Goal: Task Accomplishment & Management: Complete application form

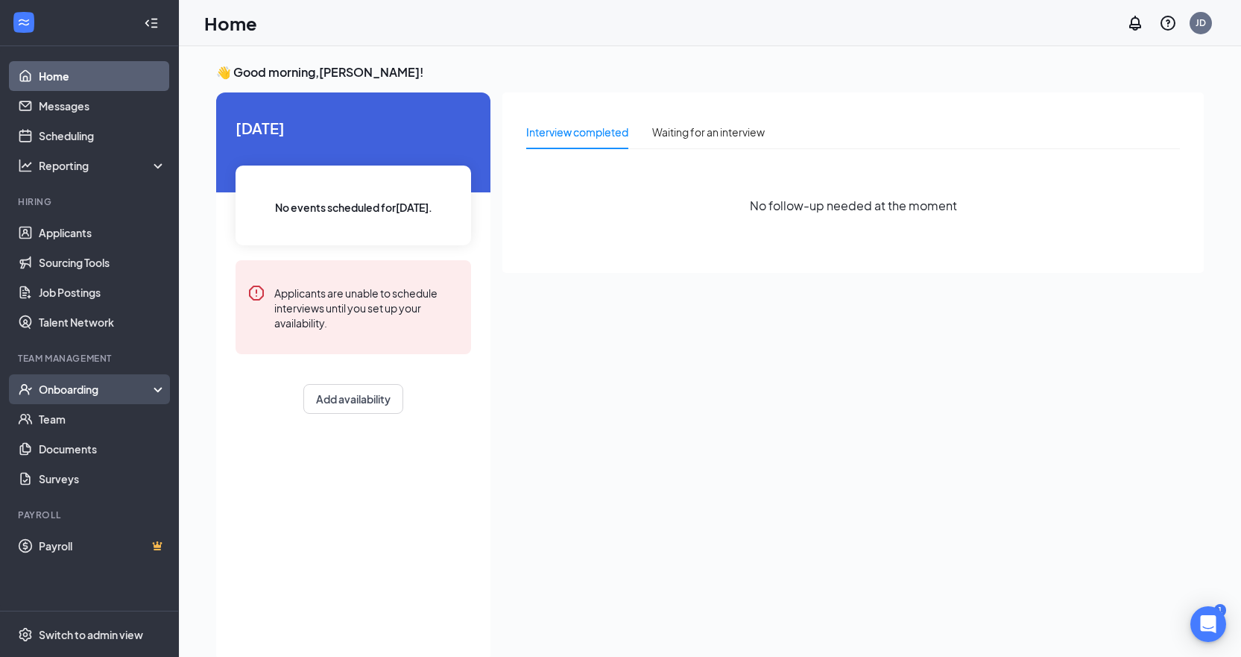
click at [47, 394] on div "Onboarding" at bounding box center [96, 389] width 115 height 15
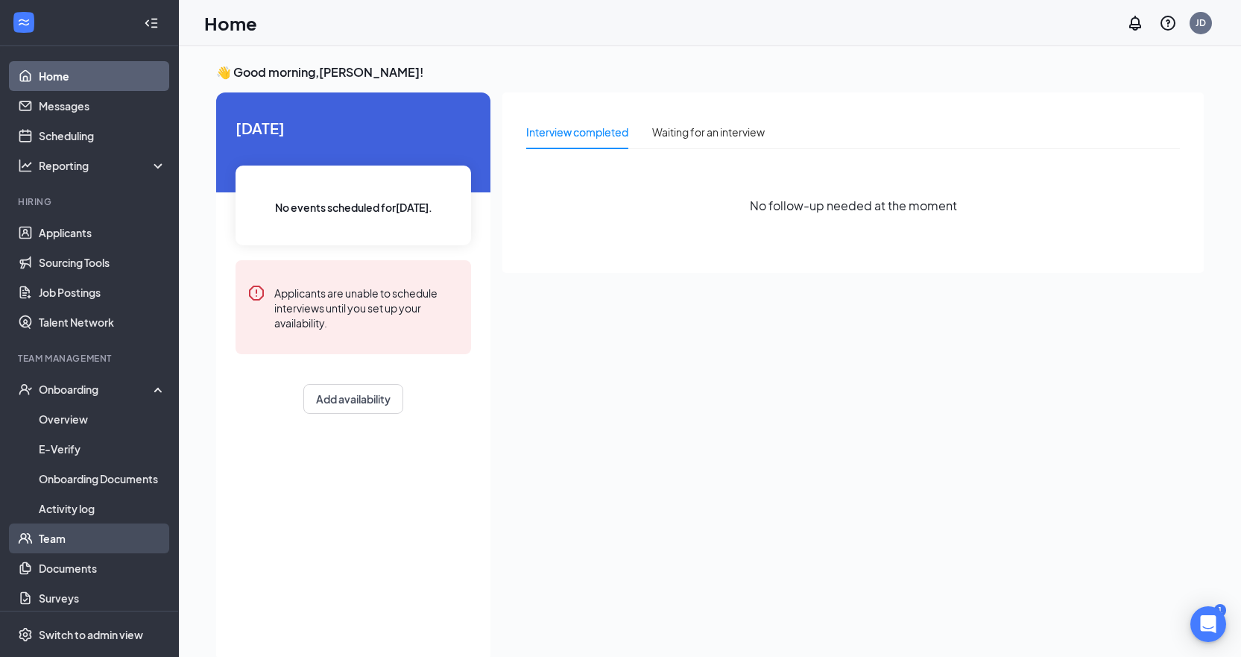
click at [54, 535] on link "Team" at bounding box center [102, 538] width 127 height 30
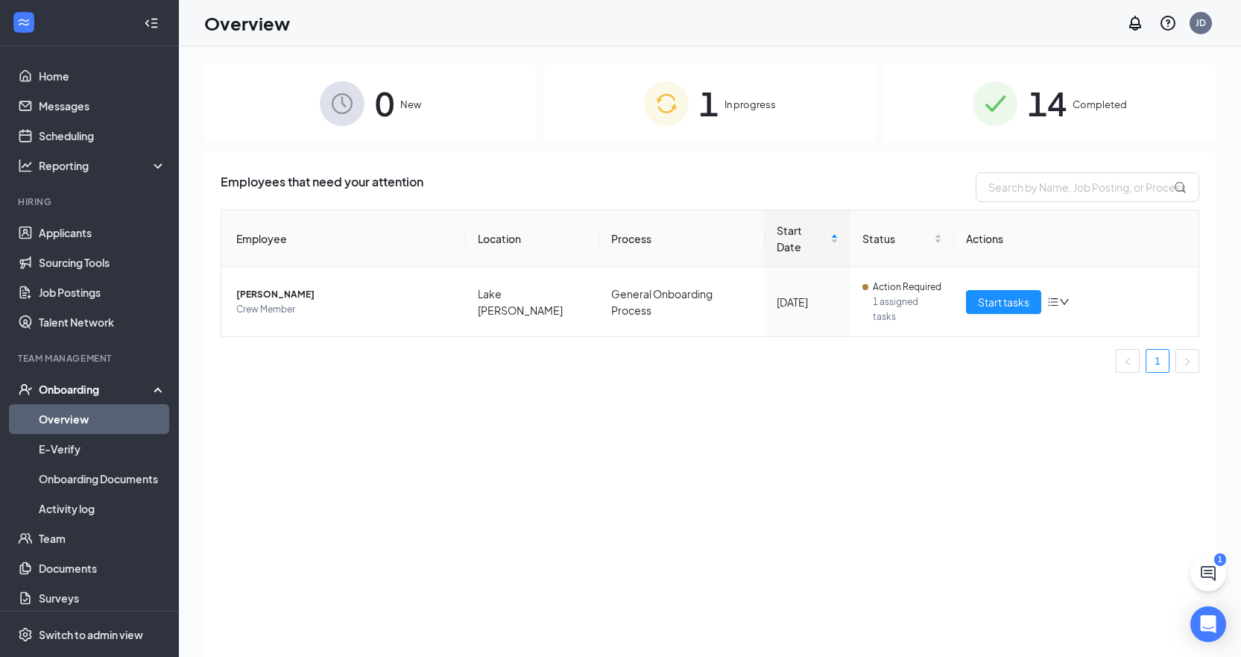
click at [784, 116] on div "1 In progress" at bounding box center [710, 103] width 332 height 78
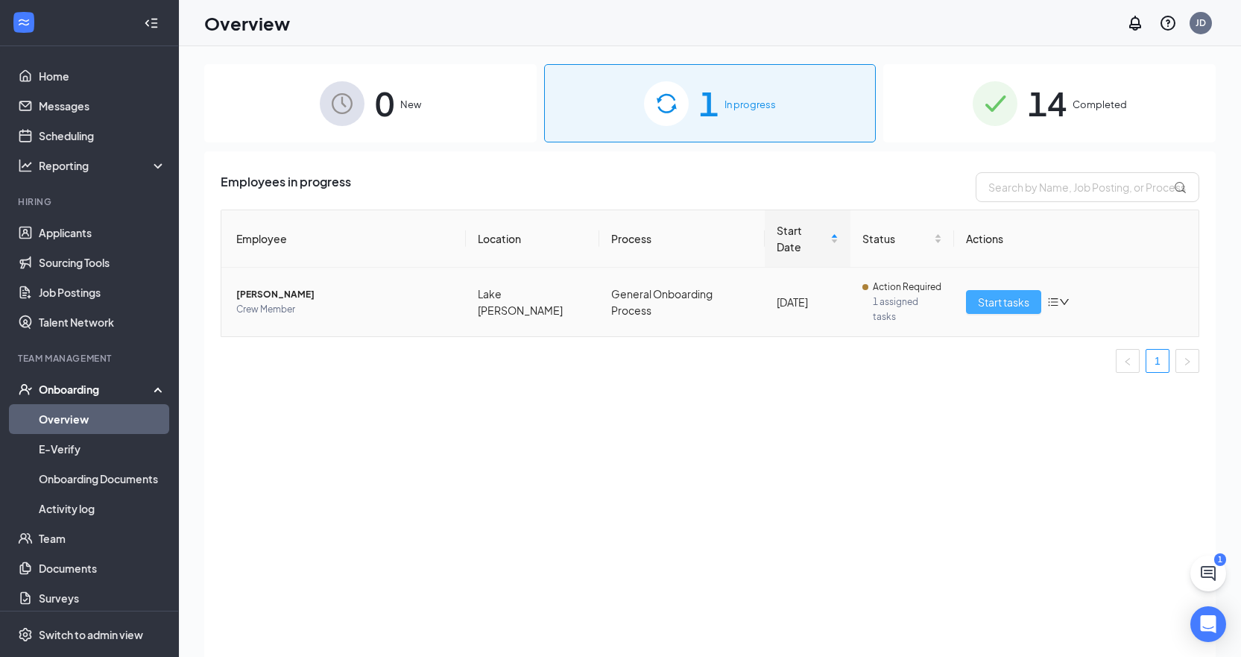
click at [996, 294] on span "Start tasks" at bounding box center [1003, 302] width 51 height 16
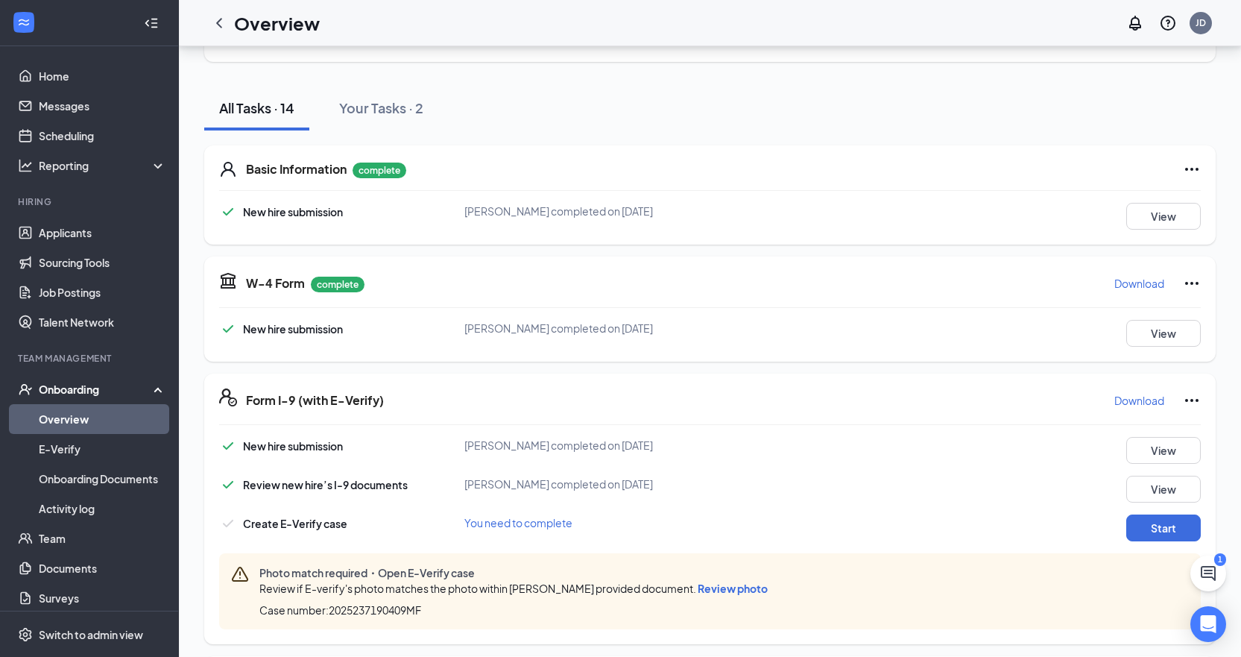
scroll to position [149, 0]
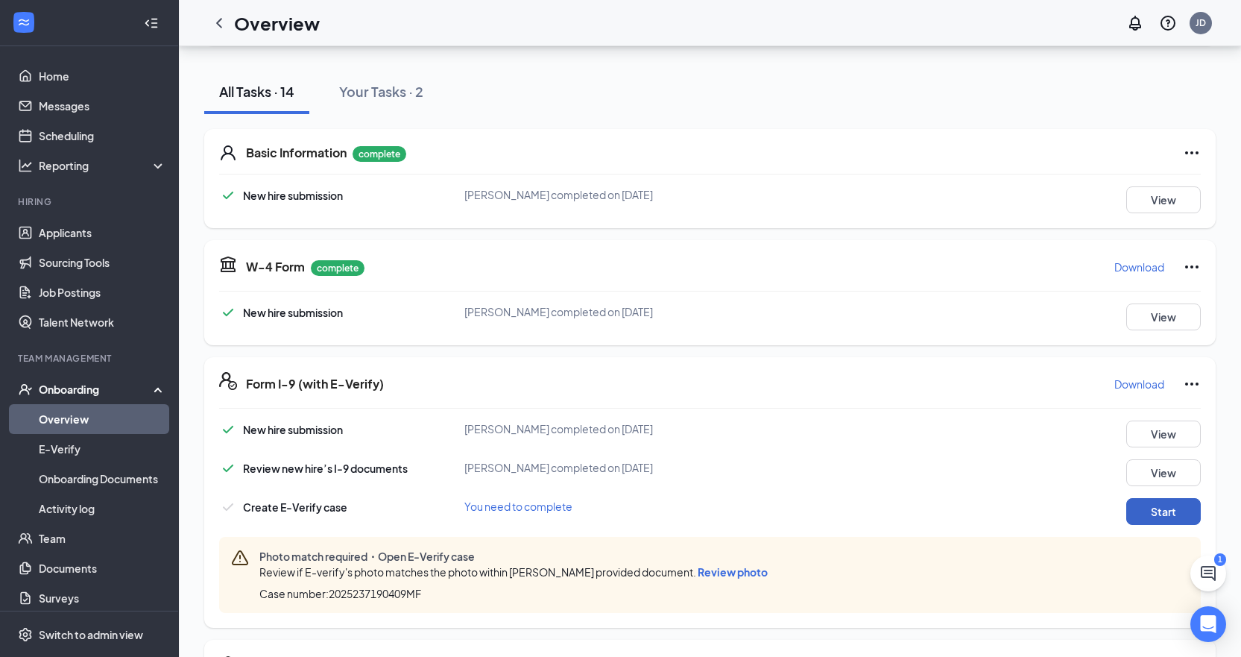
click at [1158, 503] on button "Start" at bounding box center [1163, 511] width 75 height 27
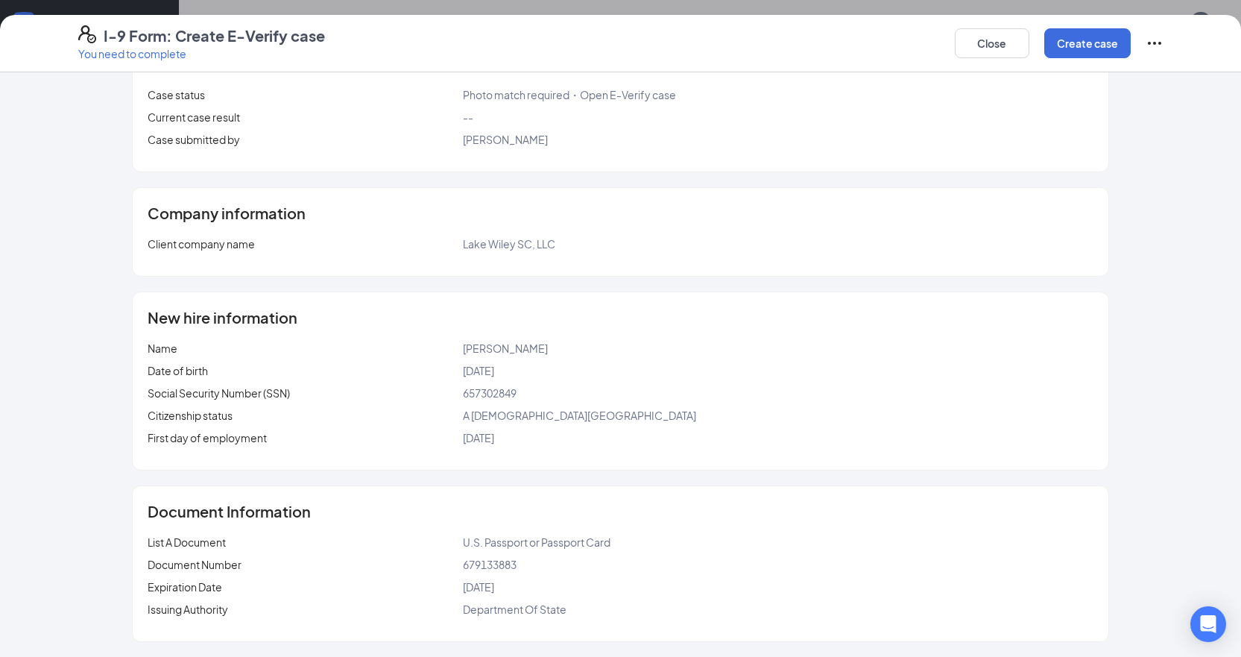
scroll to position [447, 0]
click at [1065, 46] on button "Create case" at bounding box center [1087, 43] width 86 height 30
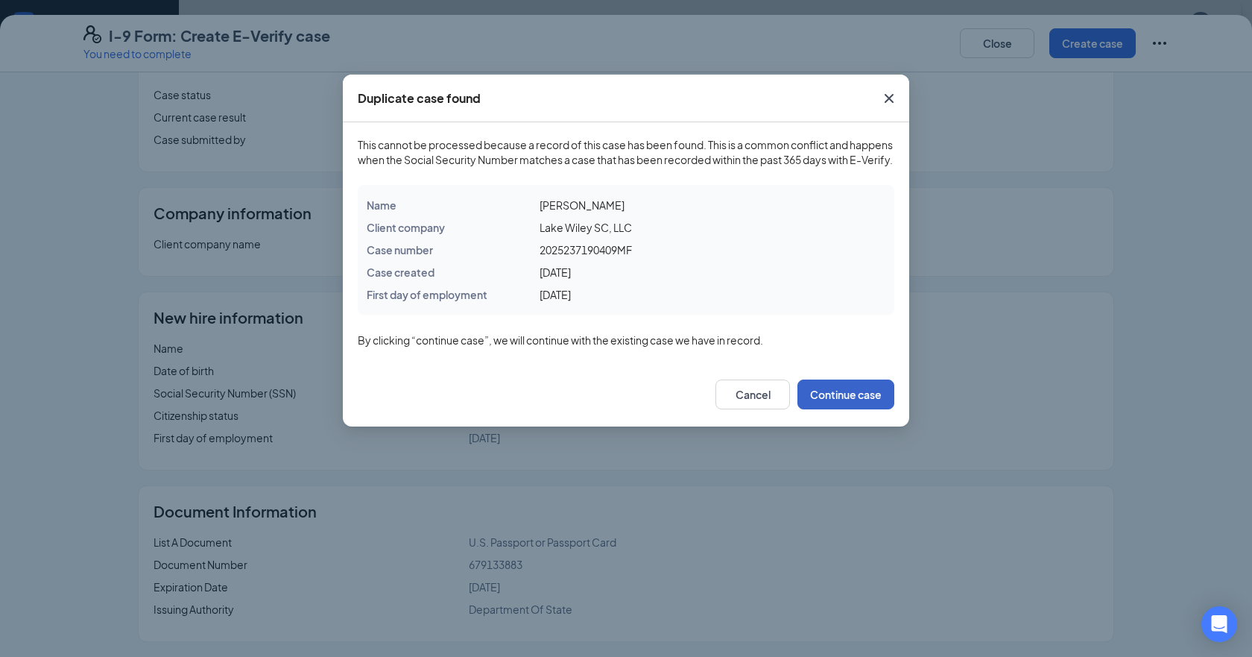
click at [833, 401] on button "Continue case" at bounding box center [846, 394] width 97 height 30
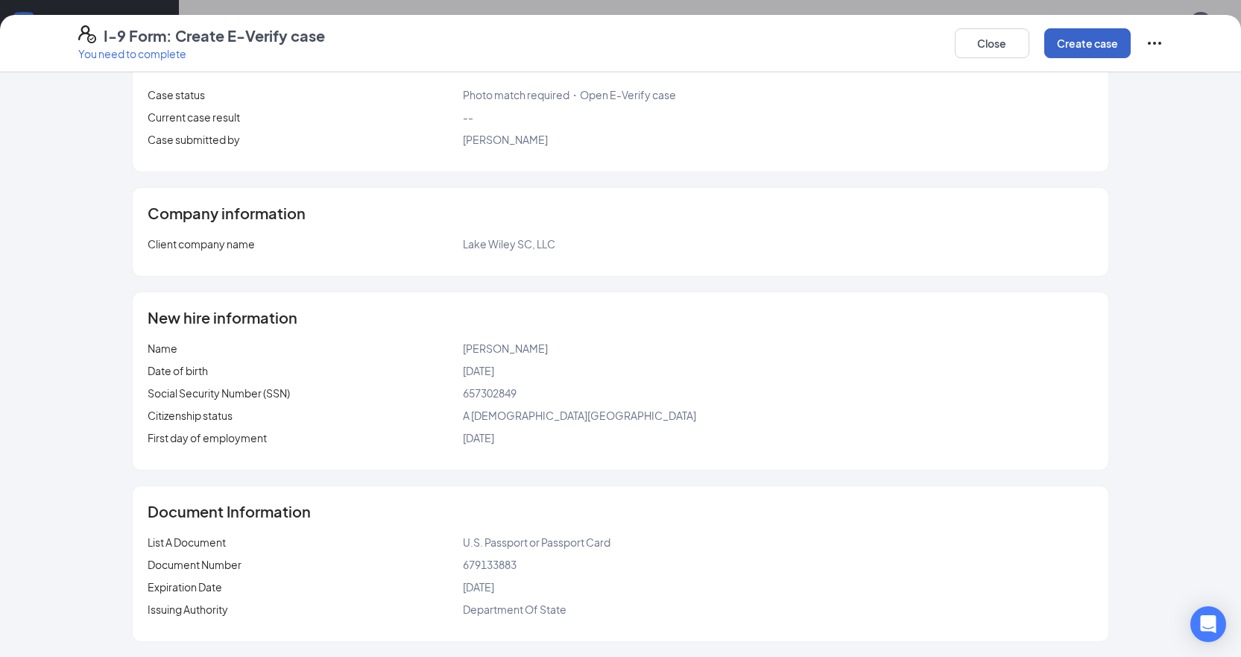
click at [1065, 44] on button "Create case" at bounding box center [1087, 43] width 86 height 30
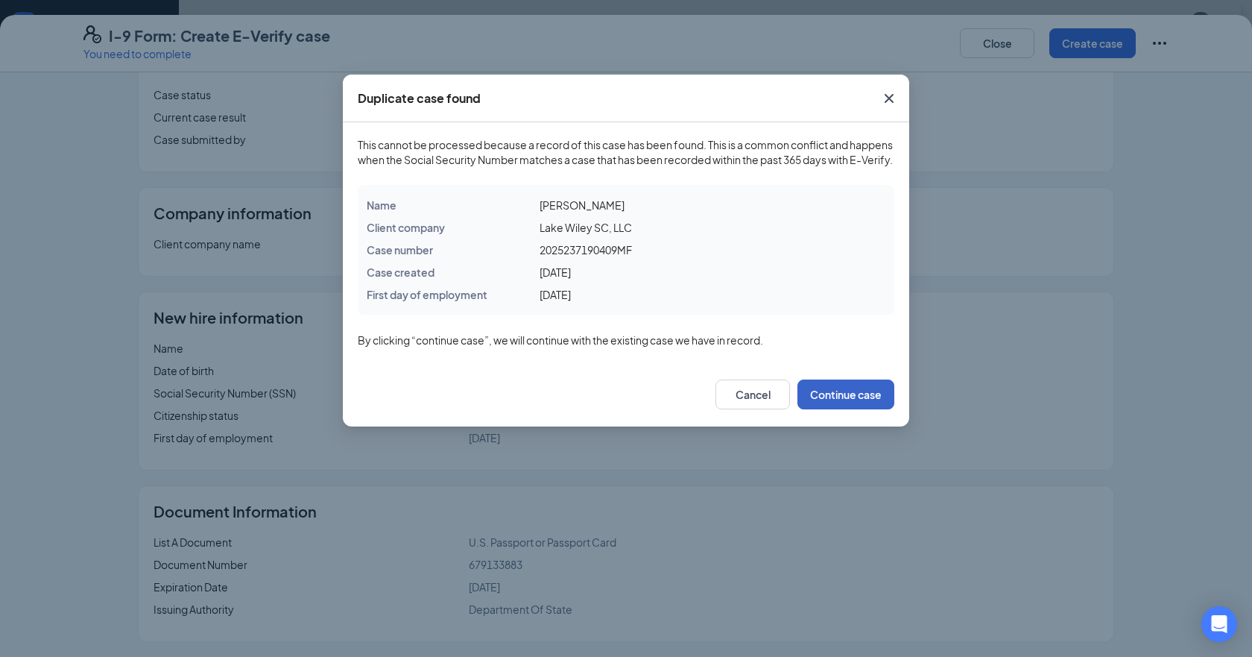
click at [851, 404] on button "Continue case" at bounding box center [846, 394] width 97 height 30
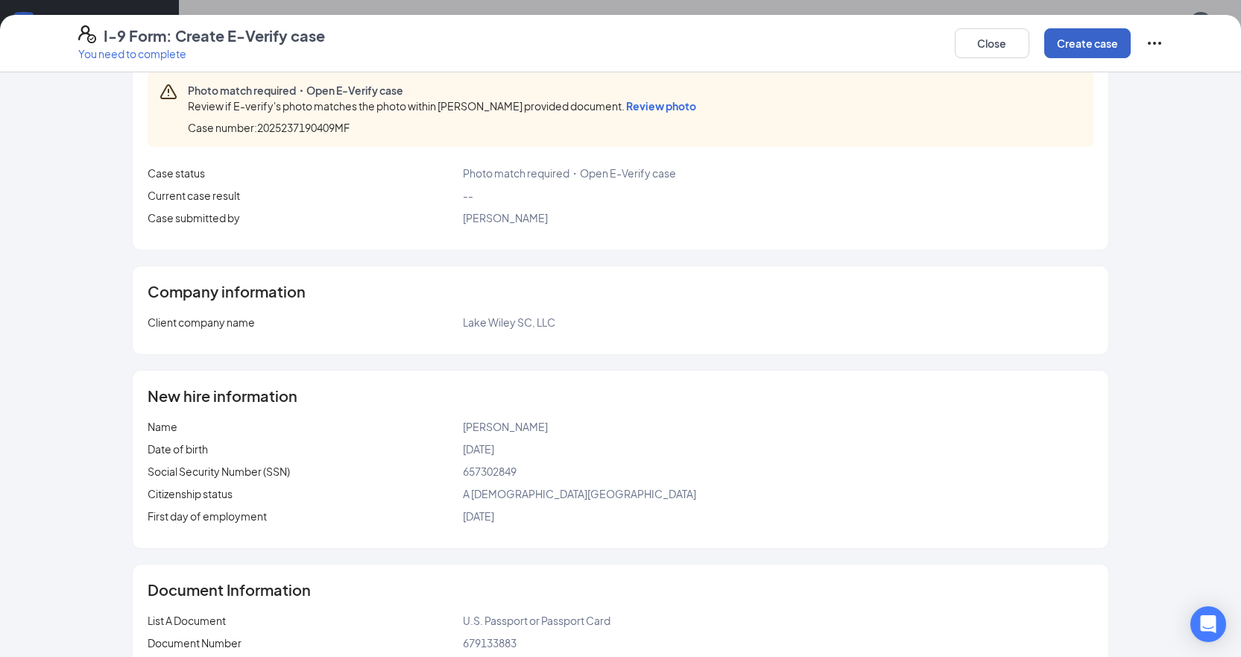
scroll to position [0, 0]
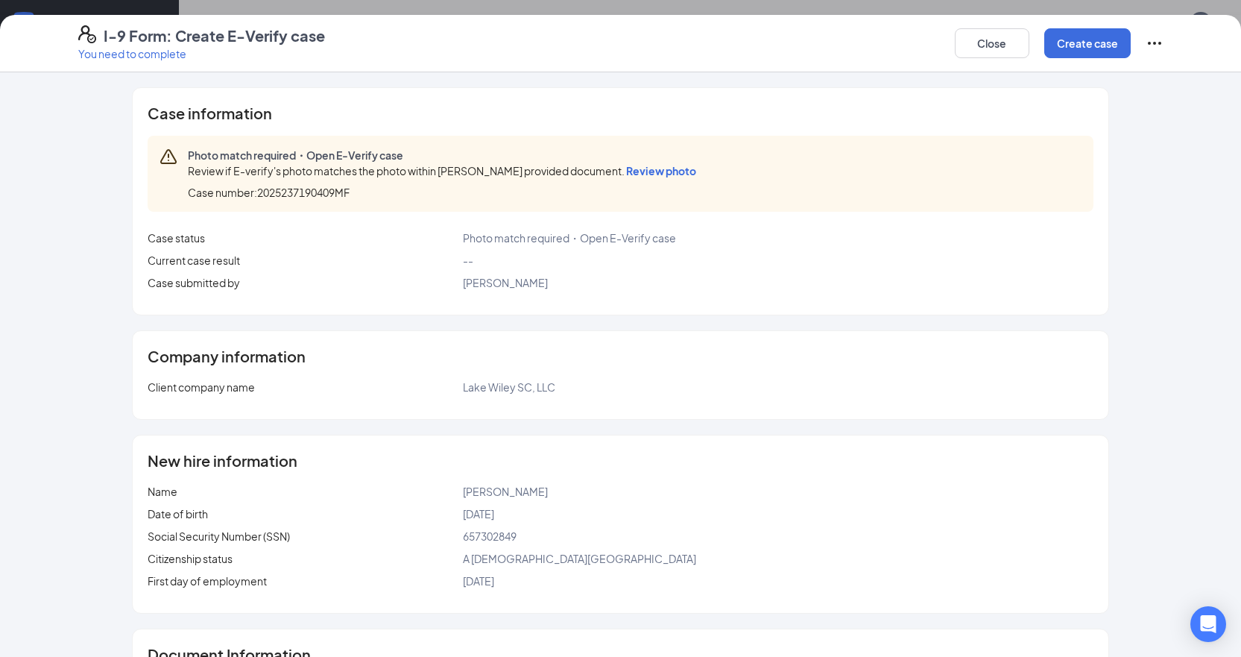
click at [696, 164] on span "Review photo" at bounding box center [661, 170] width 70 height 13
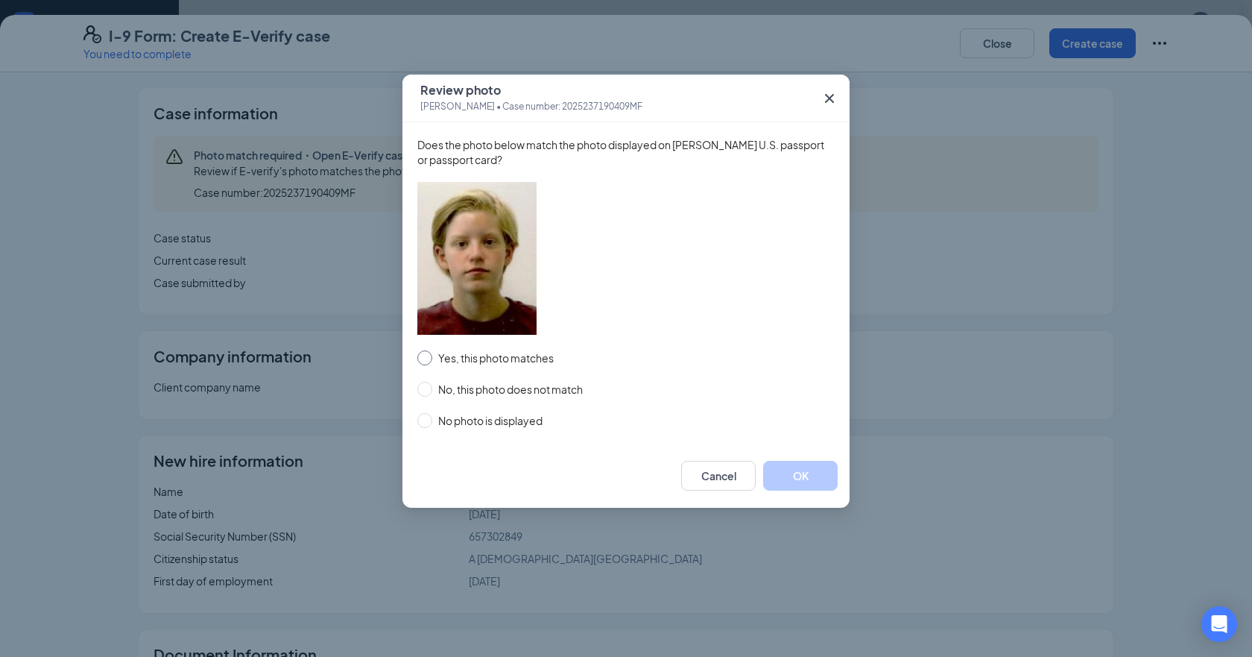
click at [425, 361] on input "Yes, this photo matches" at bounding box center [424, 357] width 15 height 15
radio input "true"
drag, startPoint x: 821, startPoint y: 479, endPoint x: 816, endPoint y: 471, distance: 10.1
click at [821, 479] on button "OK" at bounding box center [800, 476] width 75 height 30
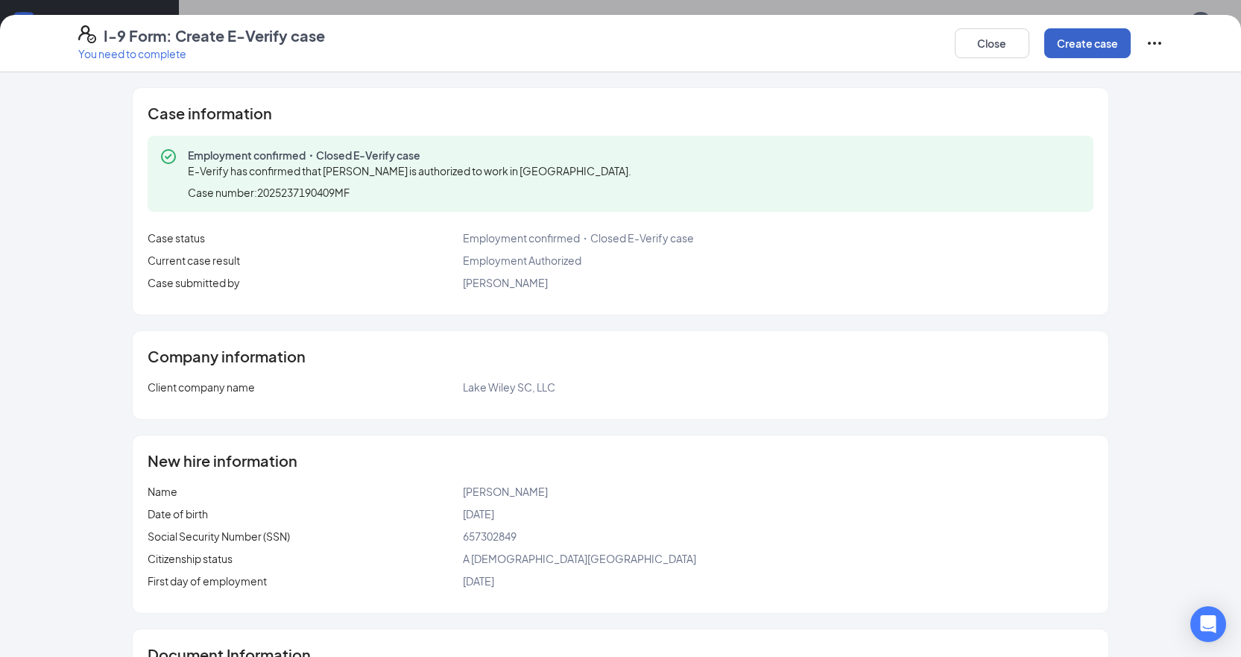
click at [1070, 51] on button "Create case" at bounding box center [1087, 43] width 86 height 30
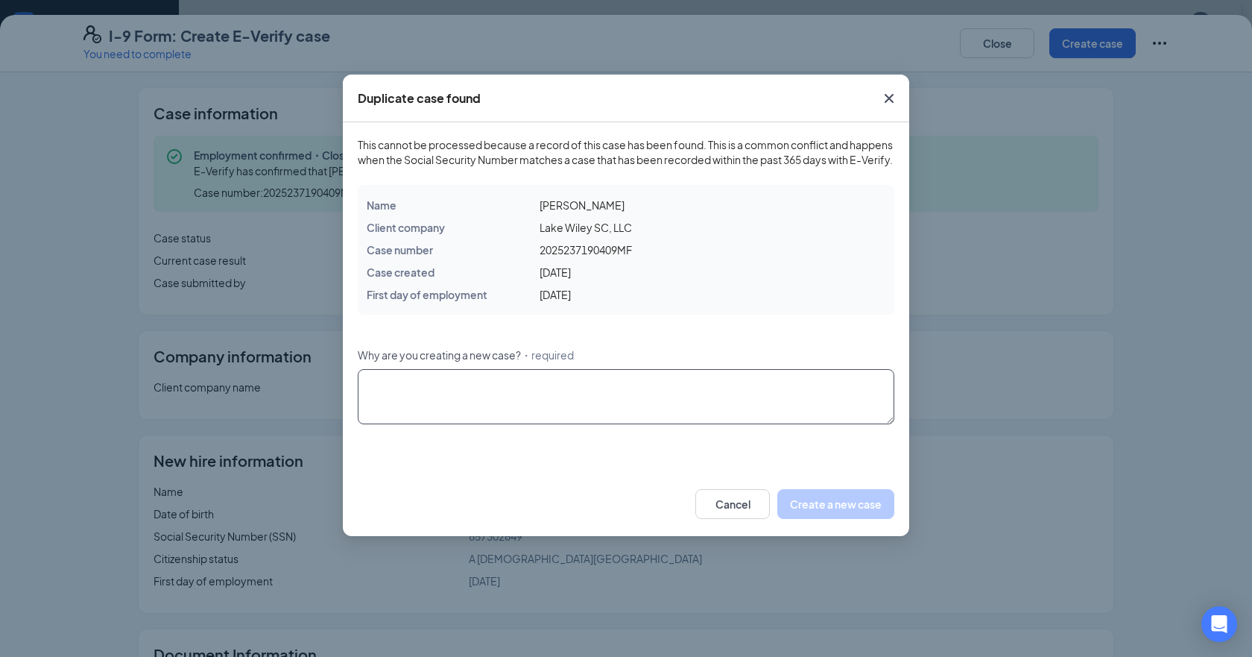
click at [676, 420] on textarea "Why are you creating a new case? ・required" at bounding box center [626, 396] width 537 height 55
click at [893, 98] on icon "Cross" at bounding box center [889, 98] width 18 height 18
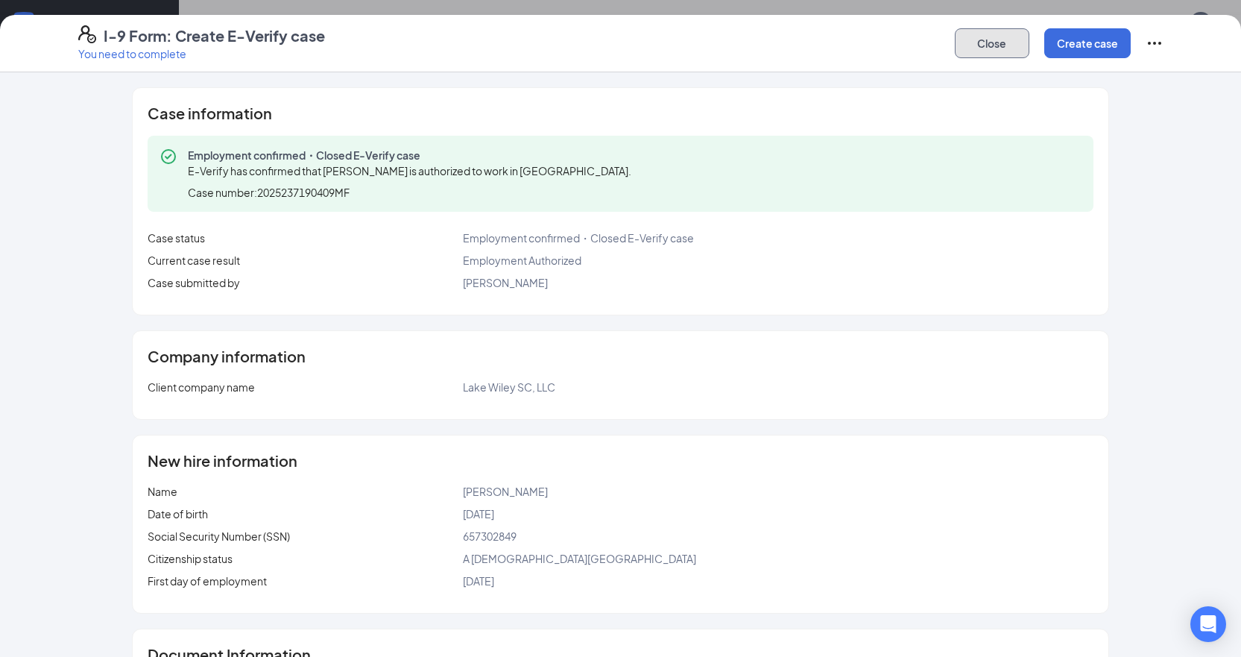
click at [1015, 37] on button "Close" at bounding box center [992, 43] width 75 height 30
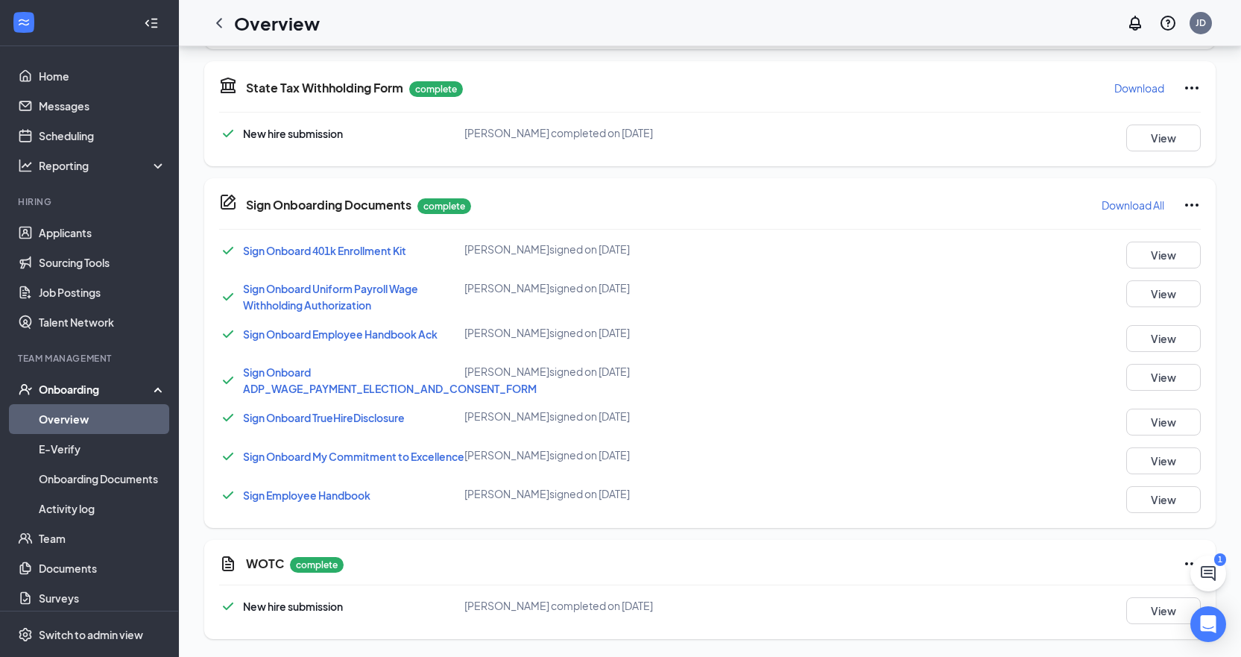
scroll to position [332, 0]
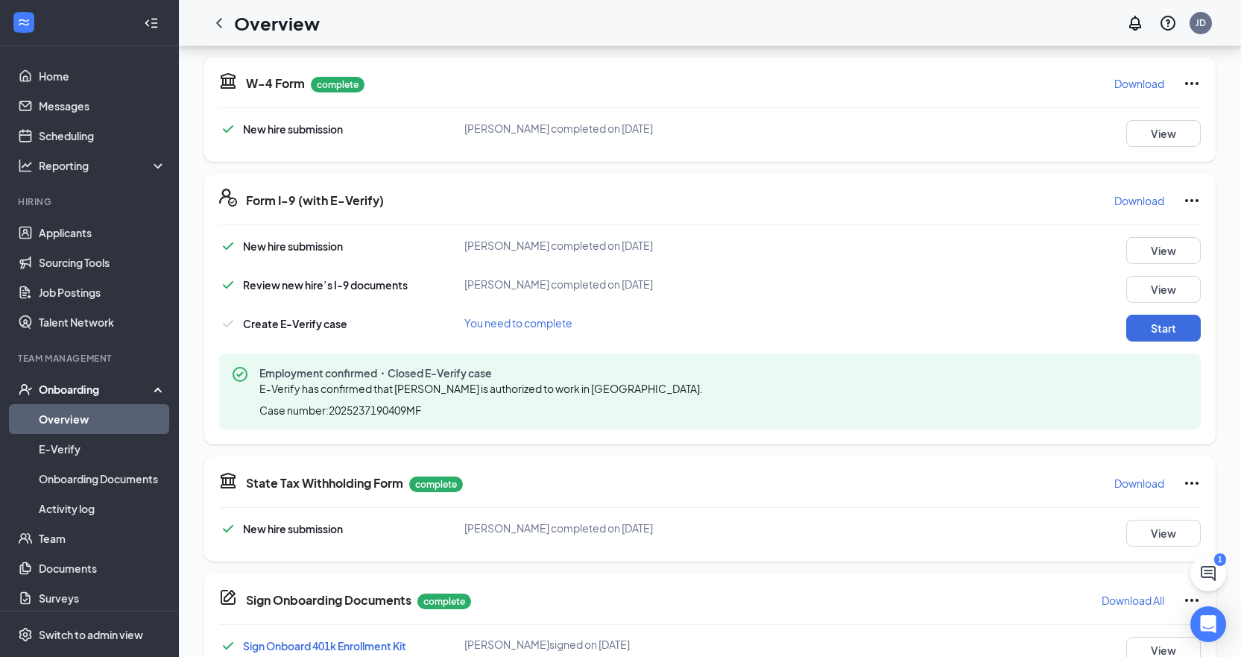
click at [552, 327] on span "You need to complete" at bounding box center [518, 322] width 108 height 13
click at [1143, 327] on button "Start" at bounding box center [1163, 328] width 75 height 27
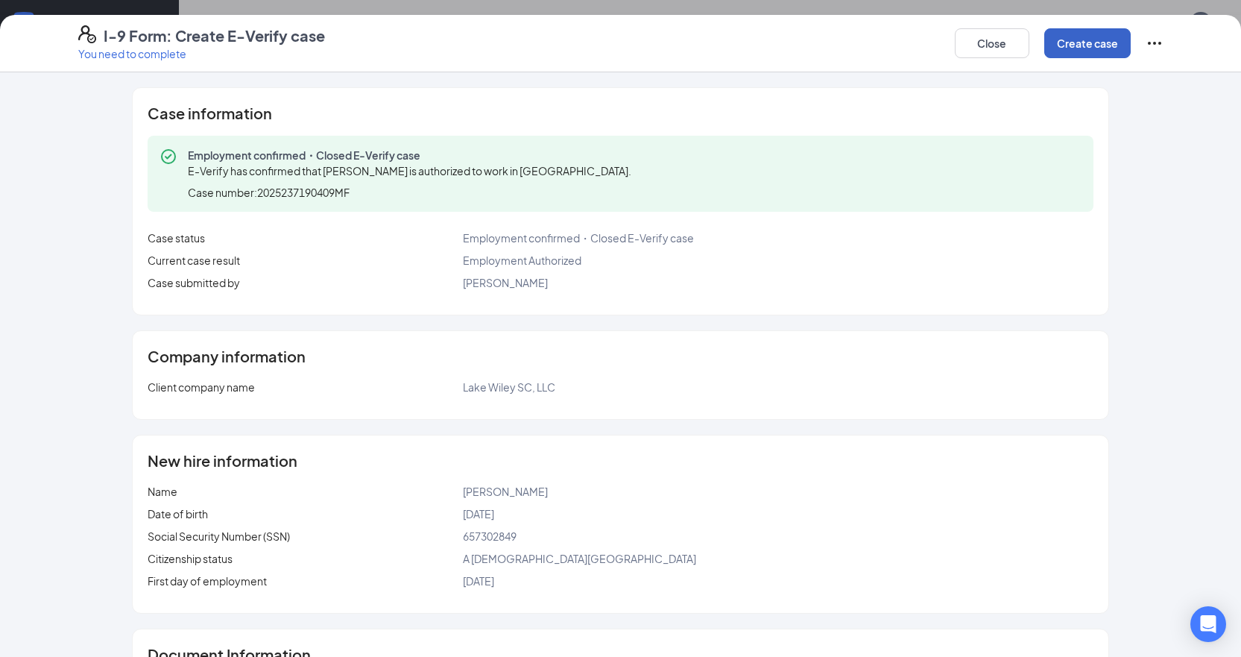
click at [1066, 35] on button "Create case" at bounding box center [1087, 43] width 86 height 30
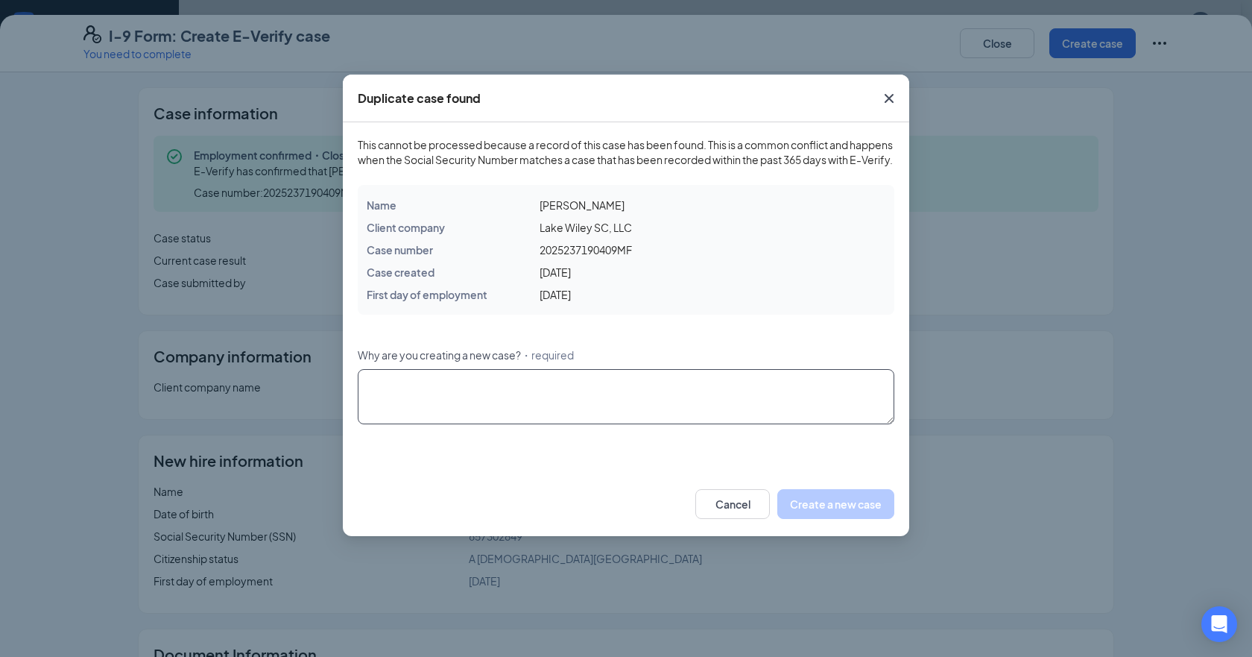
click at [424, 424] on textarea "Why are you creating a new case? ・required" at bounding box center [626, 396] width 537 height 55
type textarea "it says it still needs completion"
click at [868, 519] on button "Create a new case" at bounding box center [836, 504] width 117 height 30
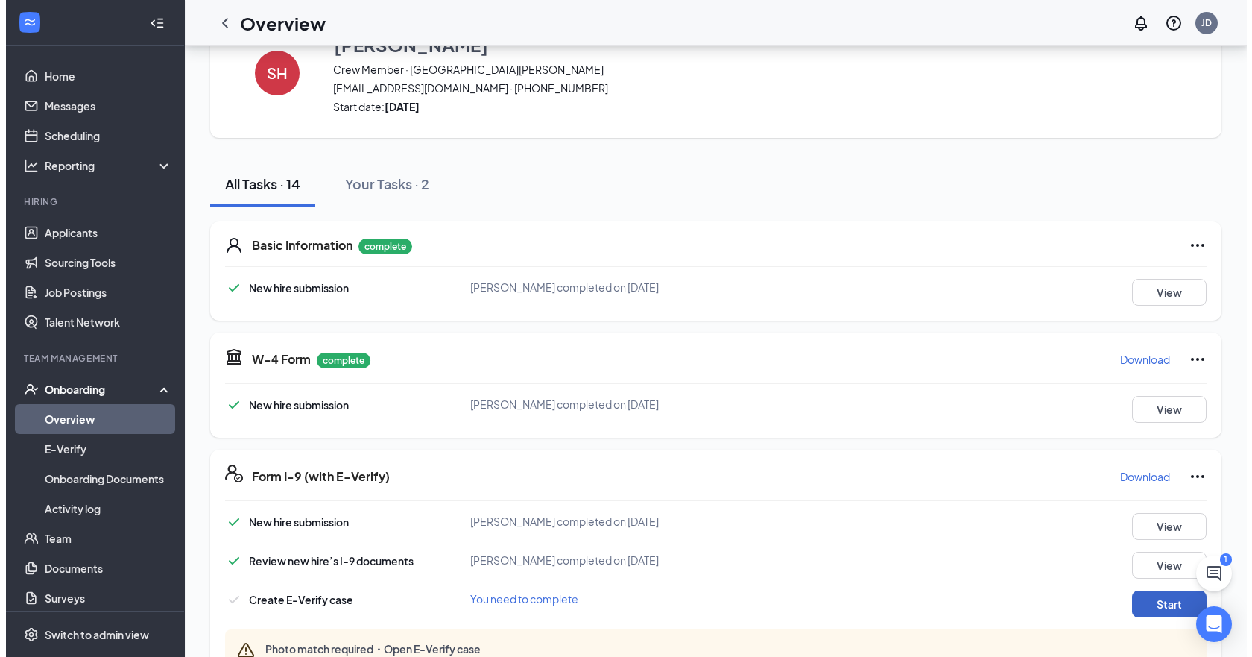
scroll to position [0, 0]
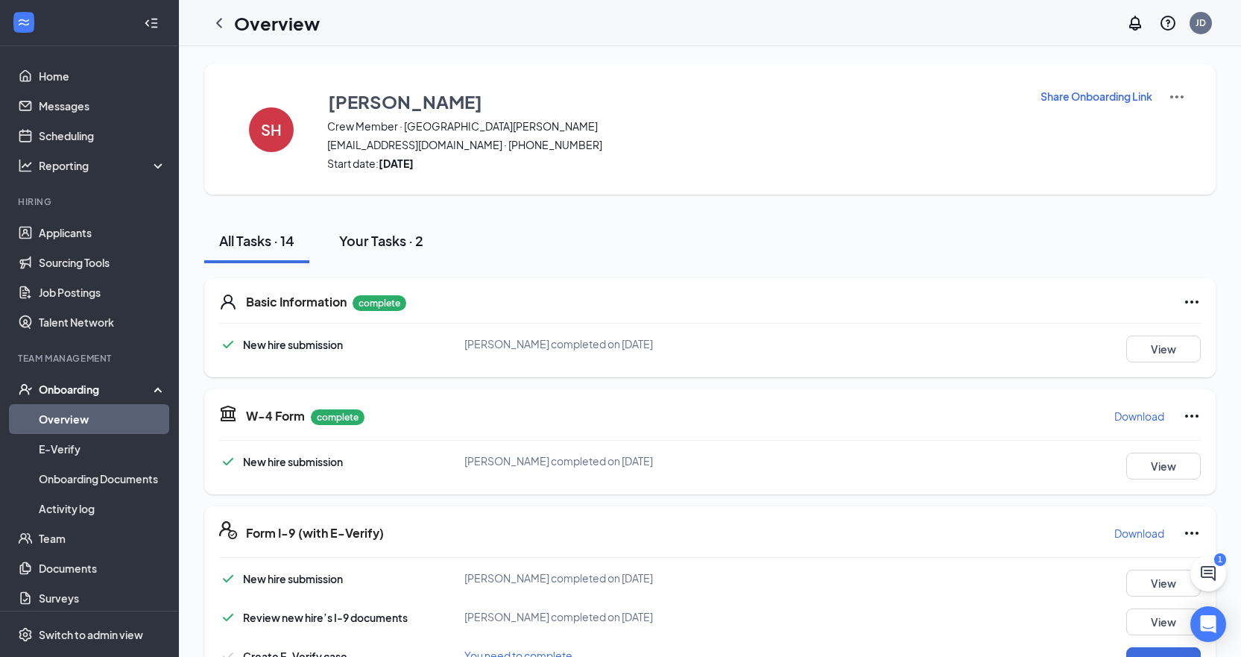
click at [379, 242] on div "Your Tasks · 2" at bounding box center [381, 240] width 84 height 19
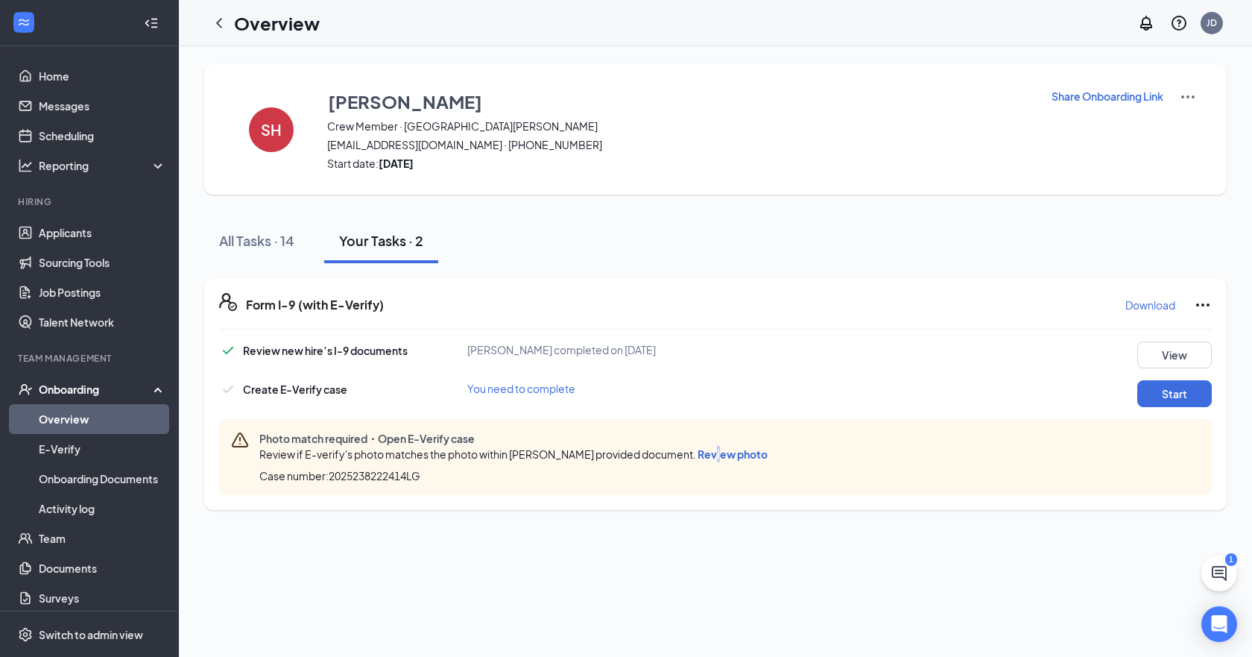
click at [768, 455] on span "Review photo" at bounding box center [733, 453] width 70 height 13
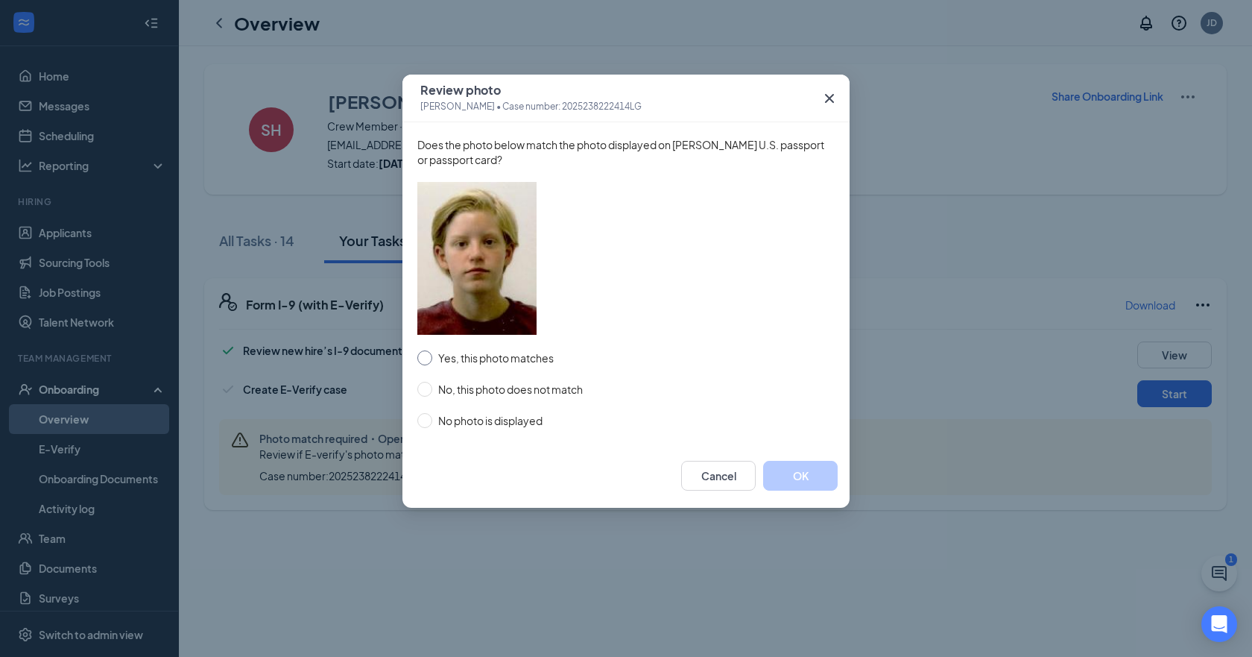
click at [425, 358] on input "Yes, this photo matches" at bounding box center [424, 357] width 15 height 15
radio input "true"
click at [795, 485] on button "OK" at bounding box center [800, 476] width 75 height 30
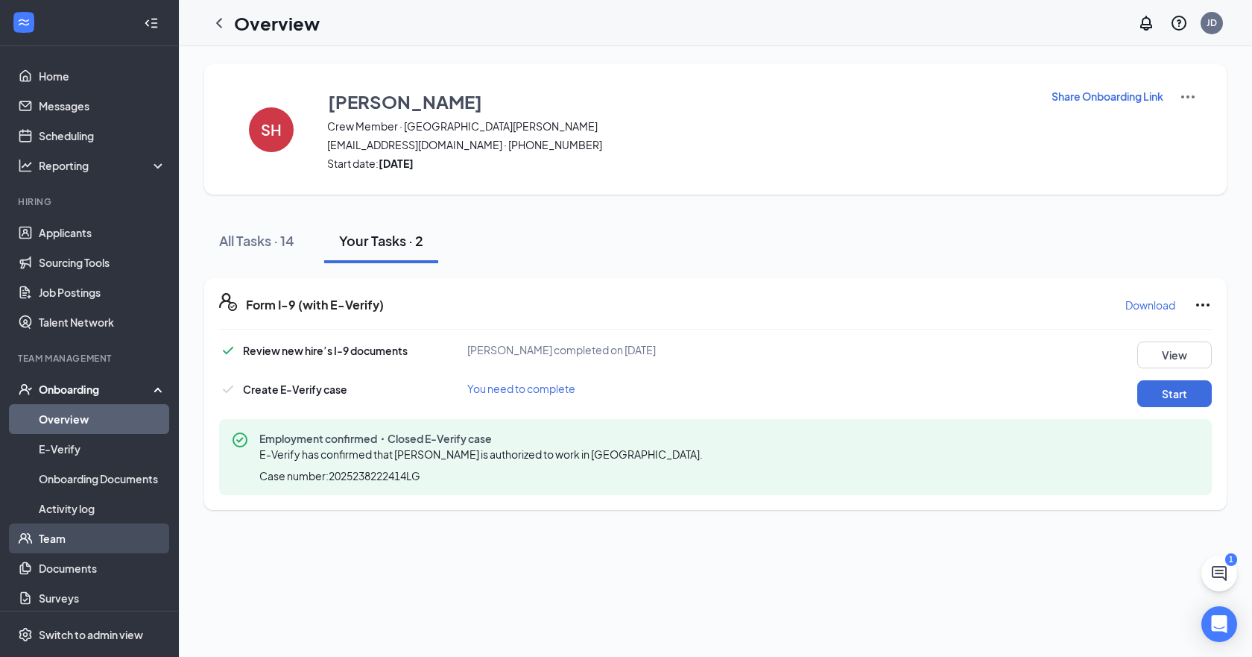
click at [57, 537] on link "Team" at bounding box center [102, 538] width 127 height 30
